Goal: Task Accomplishment & Management: Manage account settings

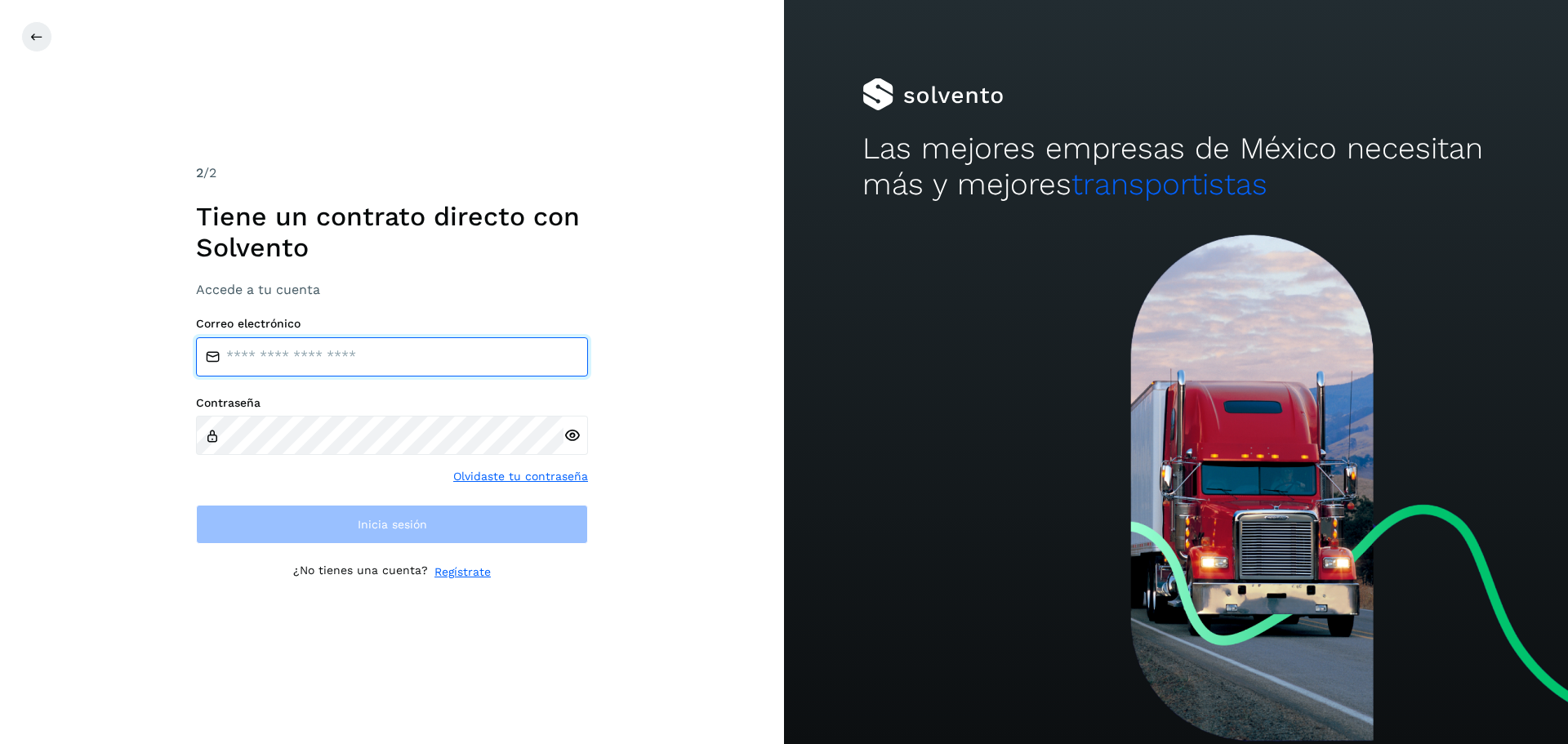
type input "**********"
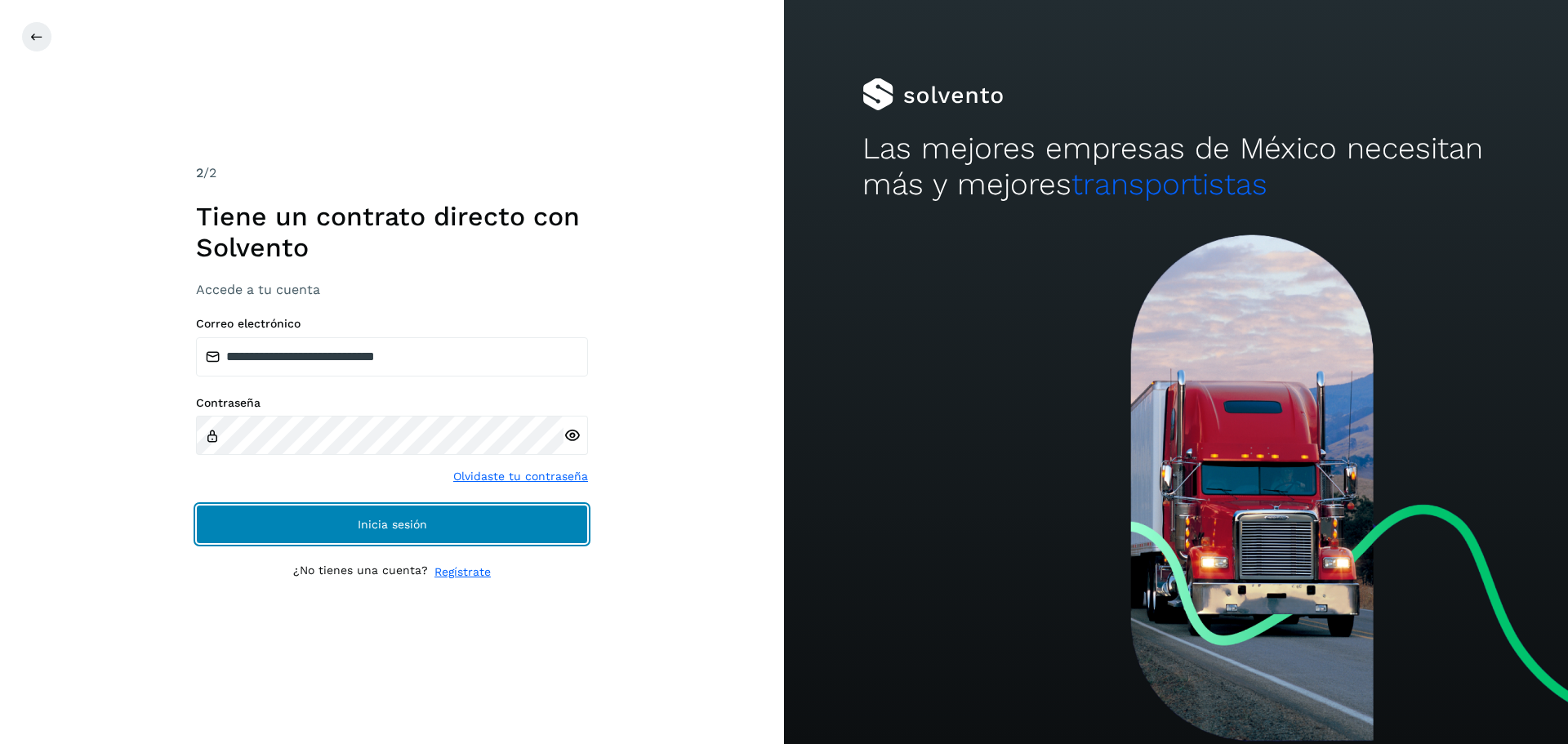
click at [231, 520] on button "Inicia sesión" at bounding box center [391, 524] width 392 height 39
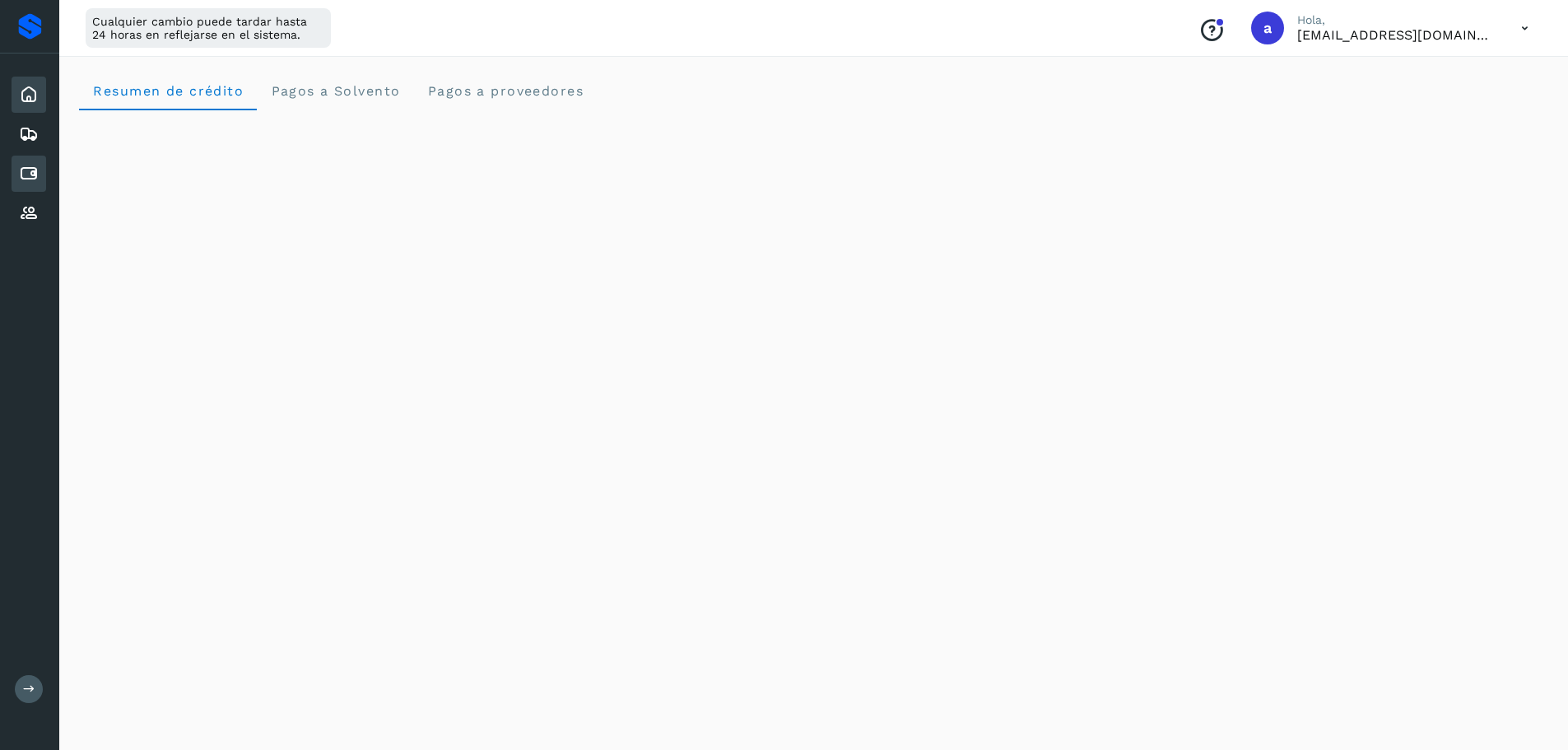
click at [33, 170] on icon at bounding box center [29, 173] width 20 height 20
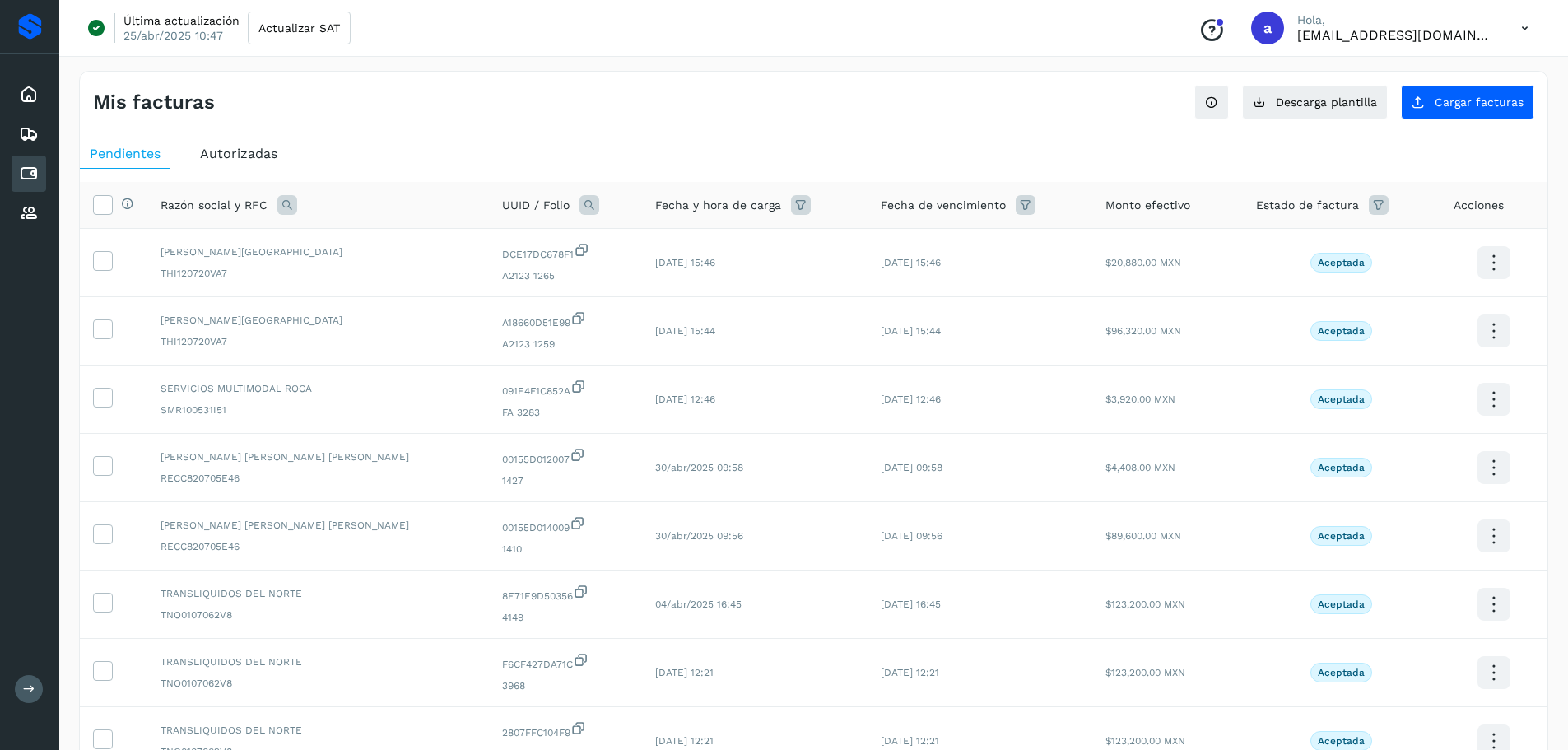
click at [232, 150] on span "Autorizadas" at bounding box center [238, 153] width 77 height 15
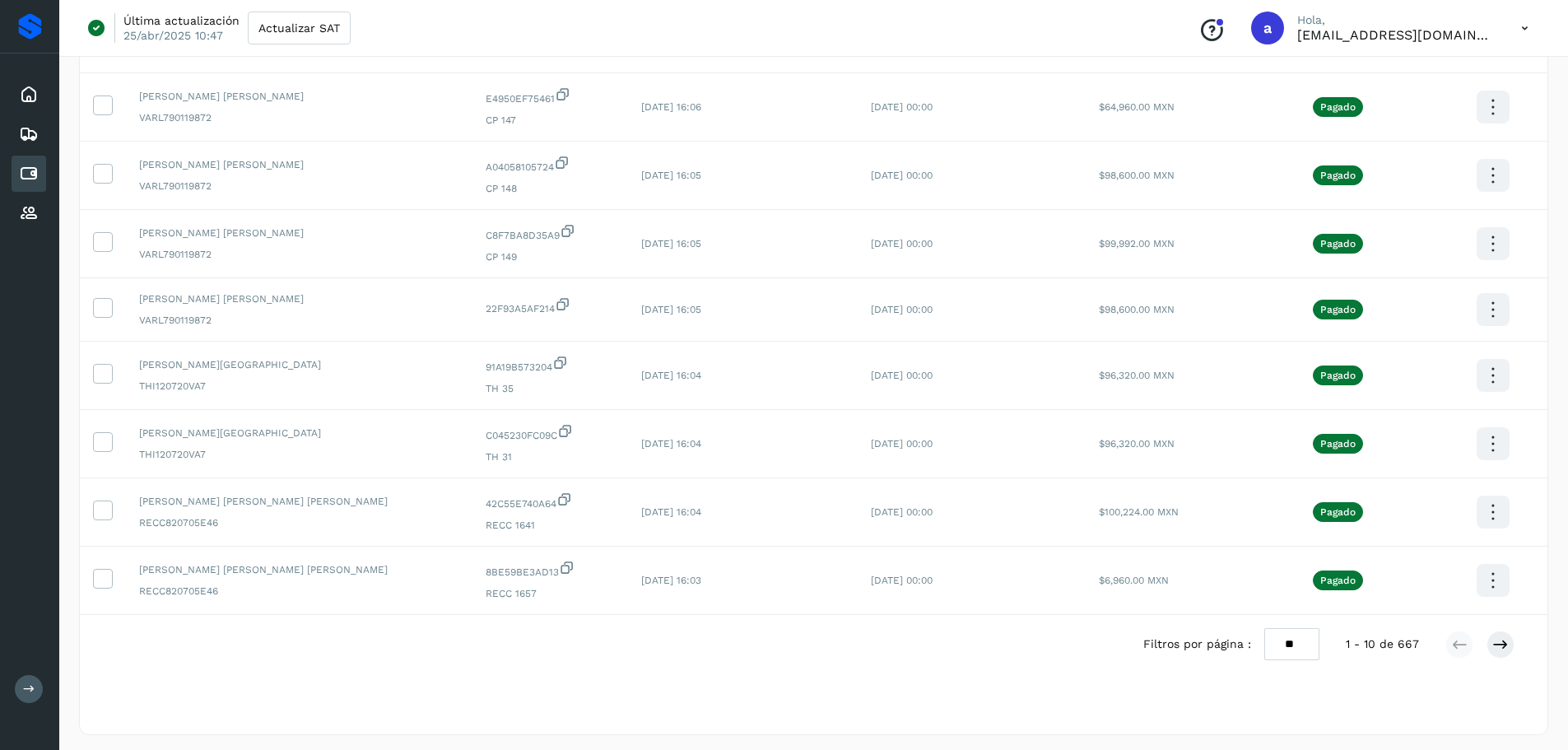
scroll to position [298, 0]
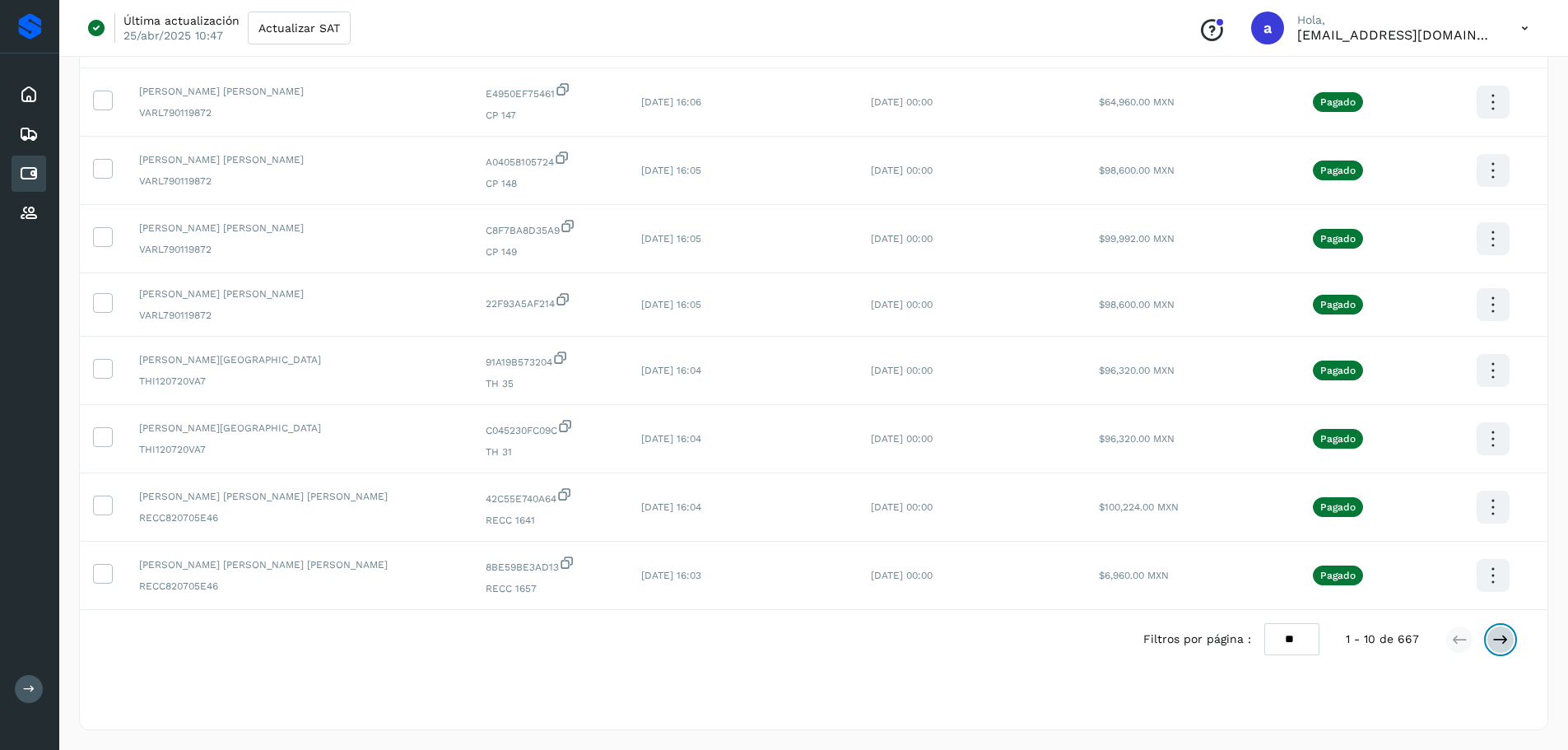
click at [1503, 644] on icon at bounding box center [1500, 639] width 16 height 16
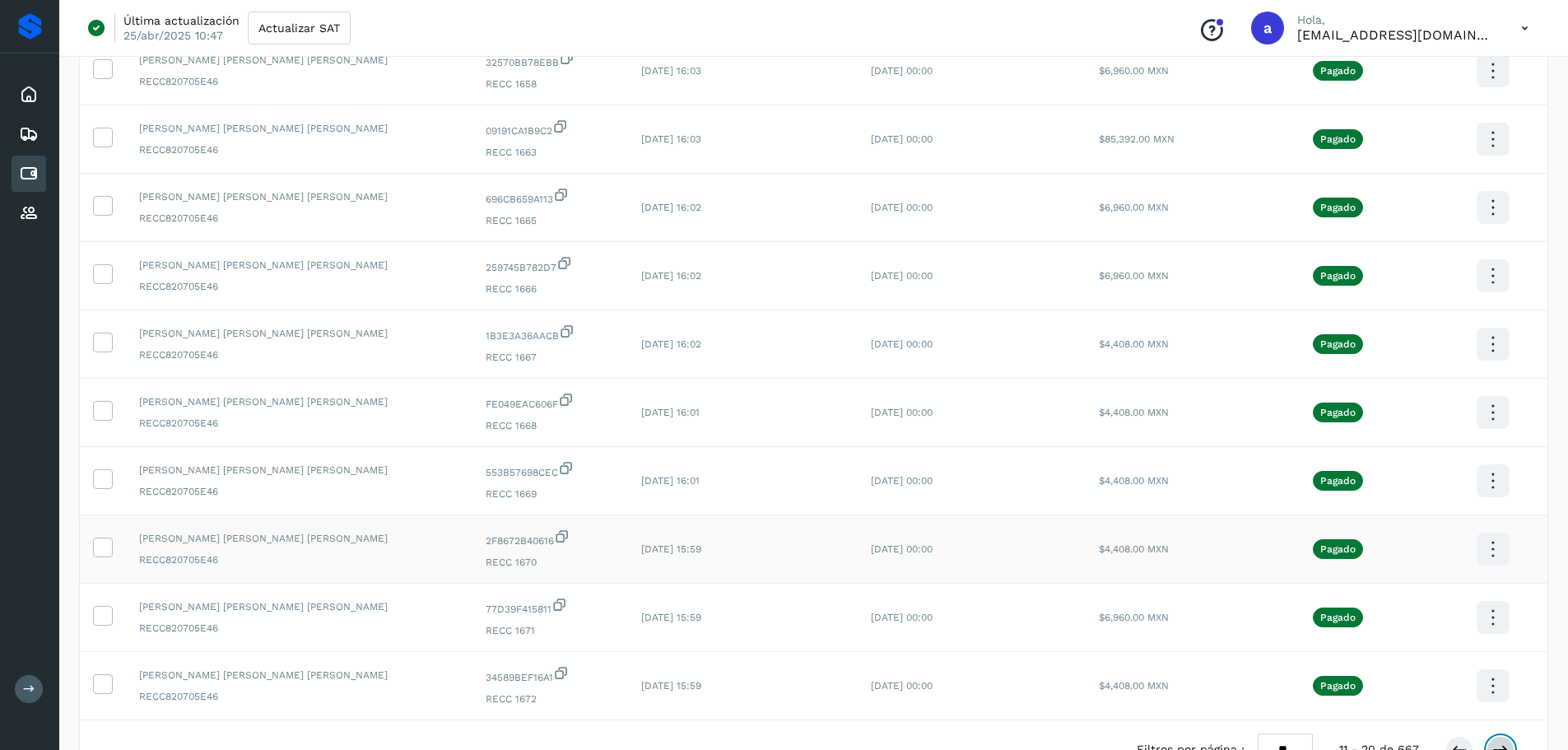
scroll to position [247, 0]
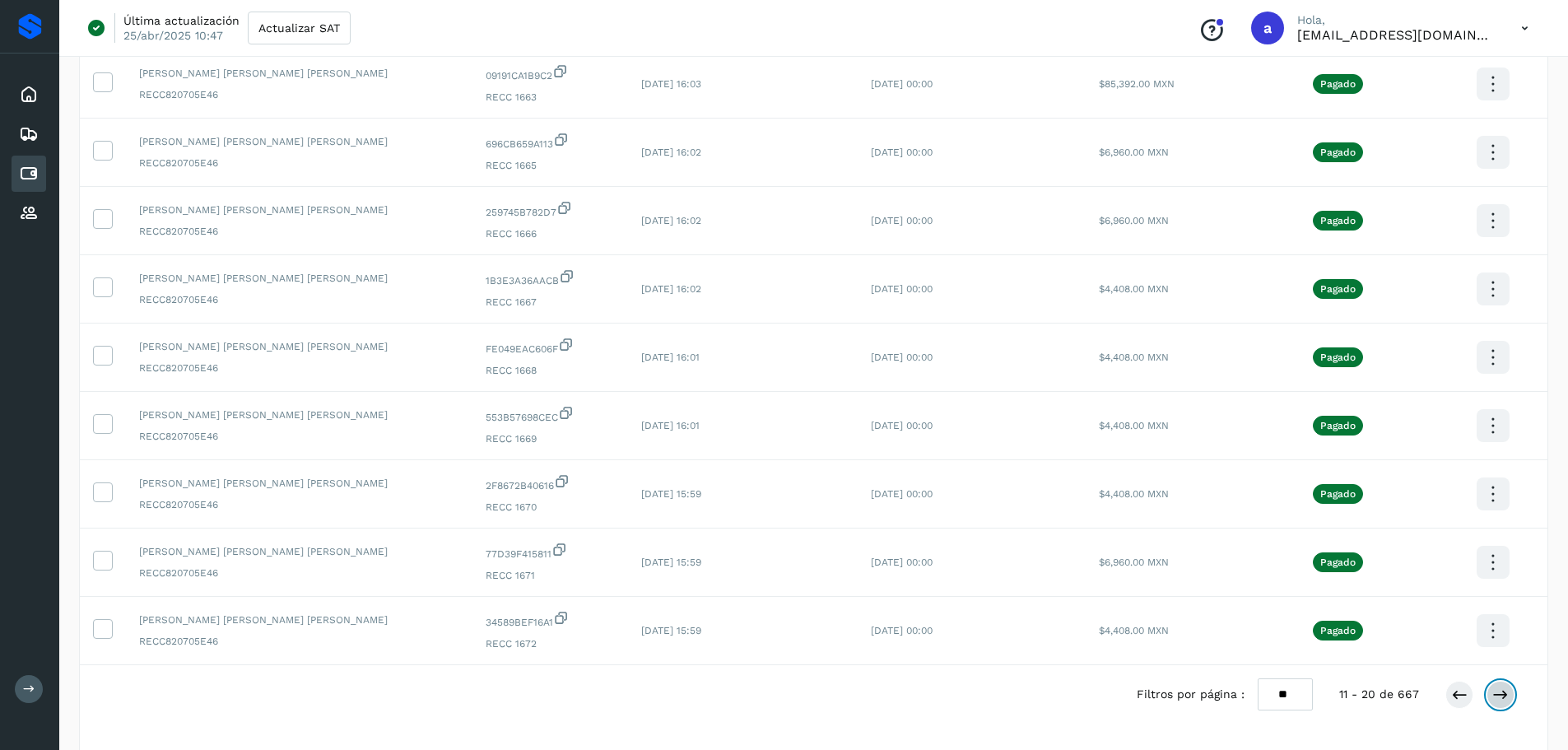
click at [1499, 686] on icon at bounding box center [1500, 694] width 16 height 16
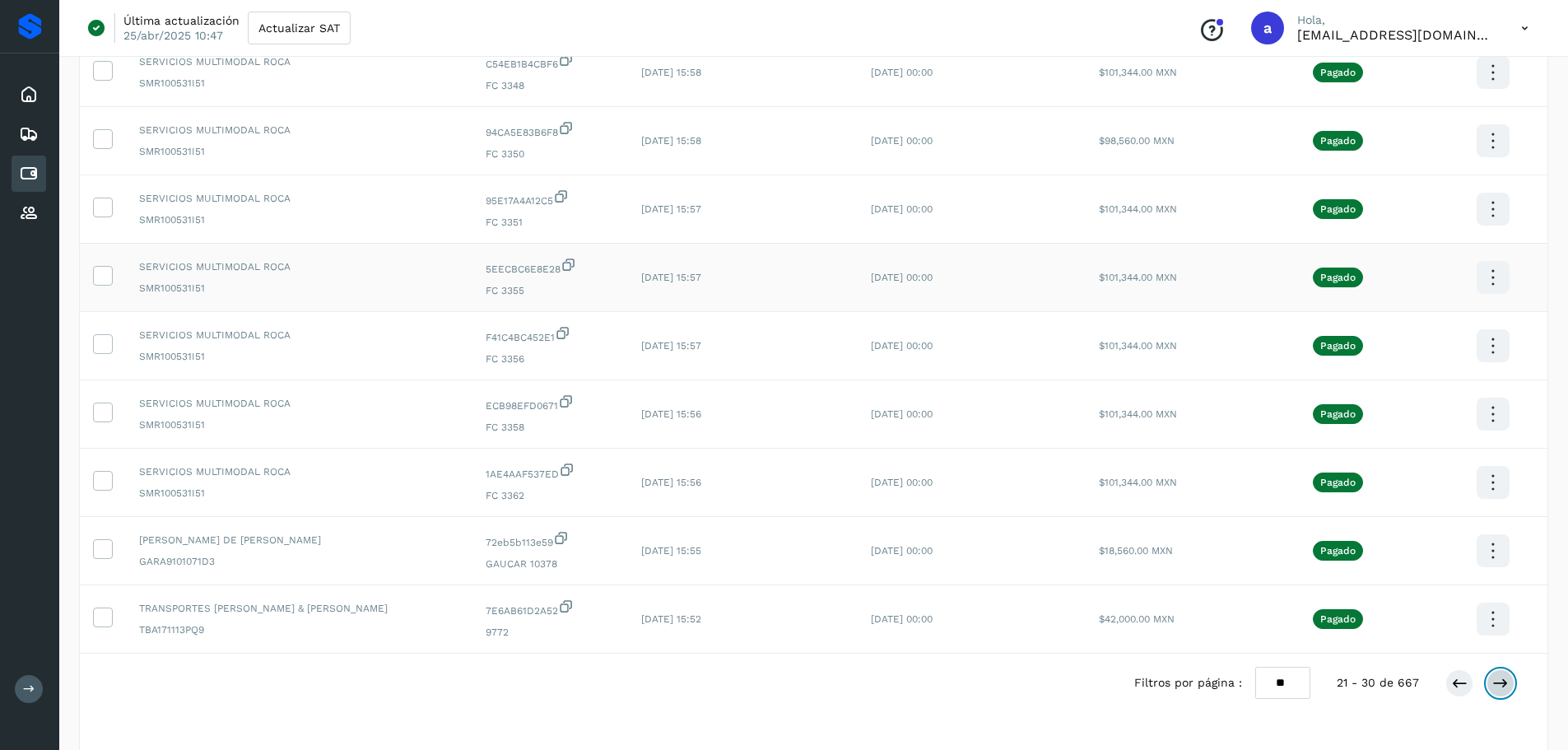
scroll to position [302, 0]
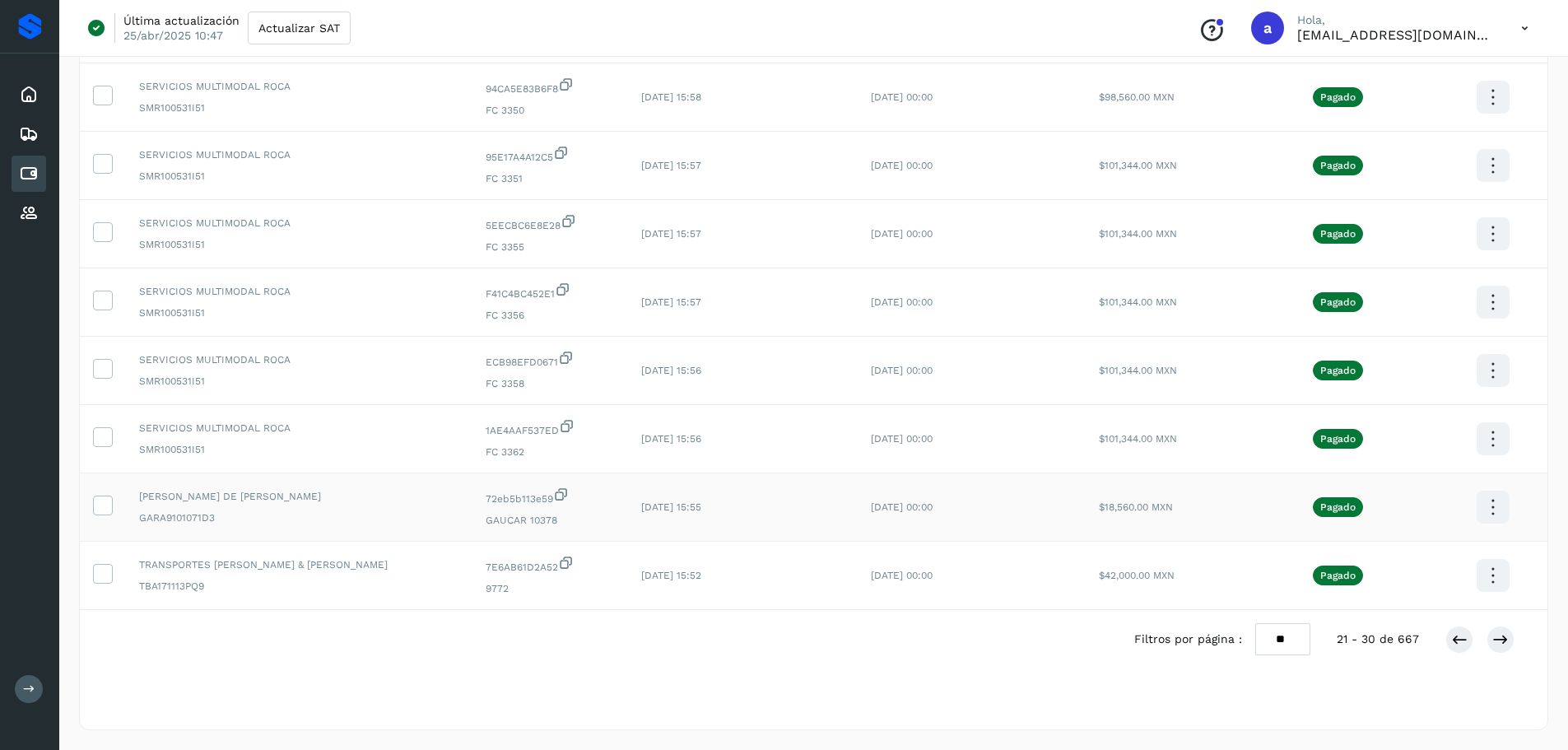
click at [1488, 516] on icon at bounding box center [1492, 507] width 38 height 38
click at [1381, 547] on button "CEP" at bounding box center [1410, 555] width 196 height 32
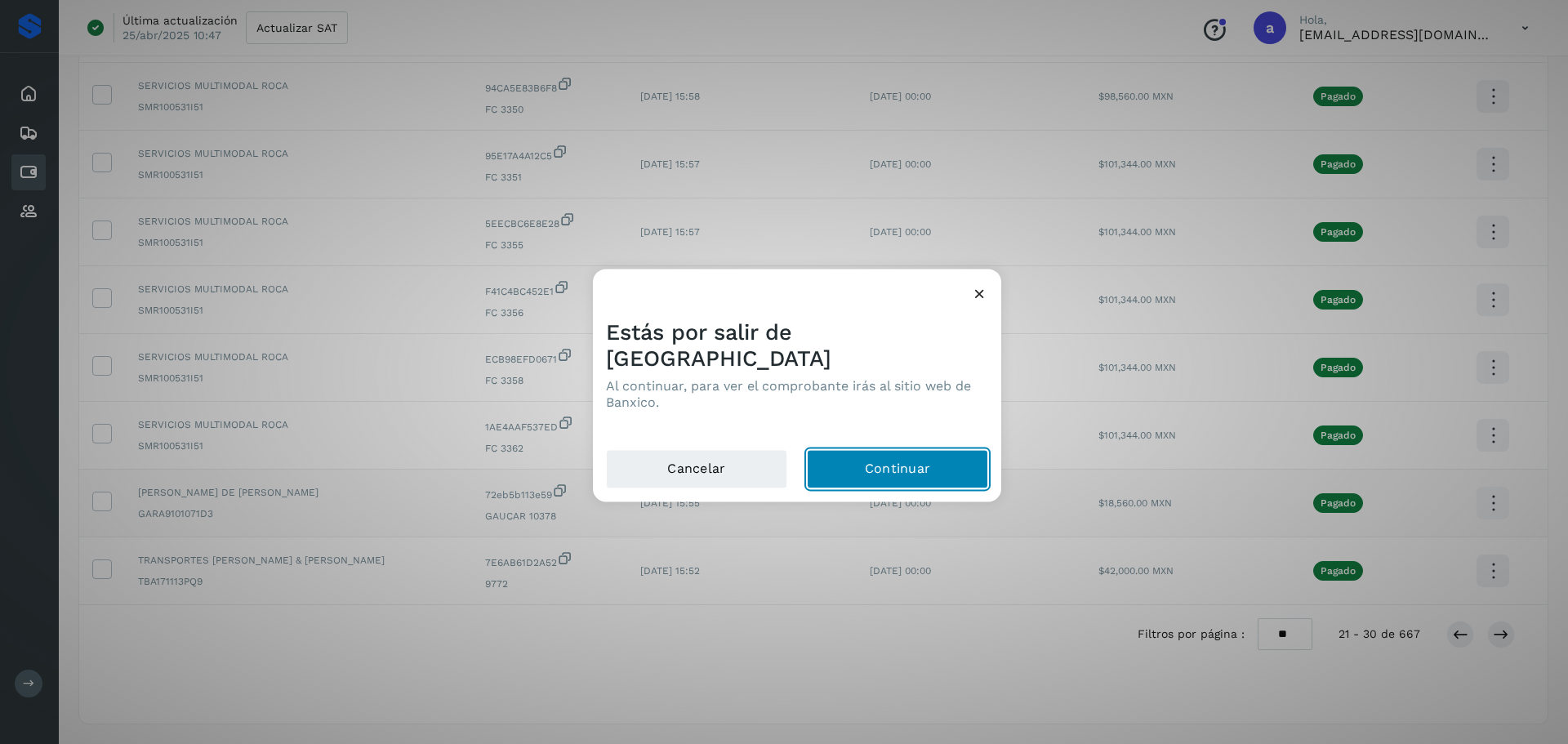
click at [873, 455] on button "Continuar" at bounding box center [897, 468] width 181 height 39
